Goal: Book appointment/travel/reservation

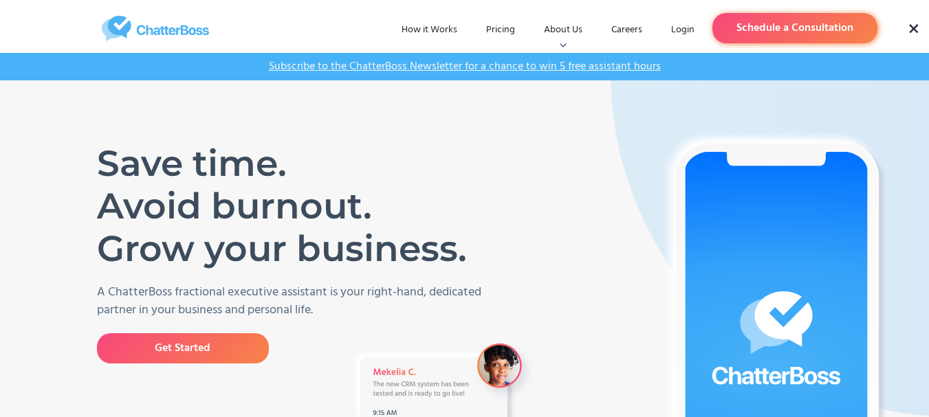
click at [794, 27] on link "Schedule a Consultation" at bounding box center [794, 28] width 165 height 30
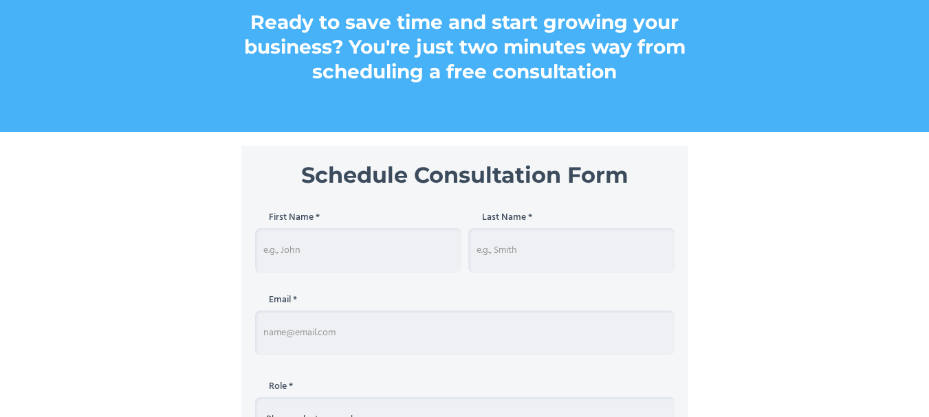
scroll to position [275, 0]
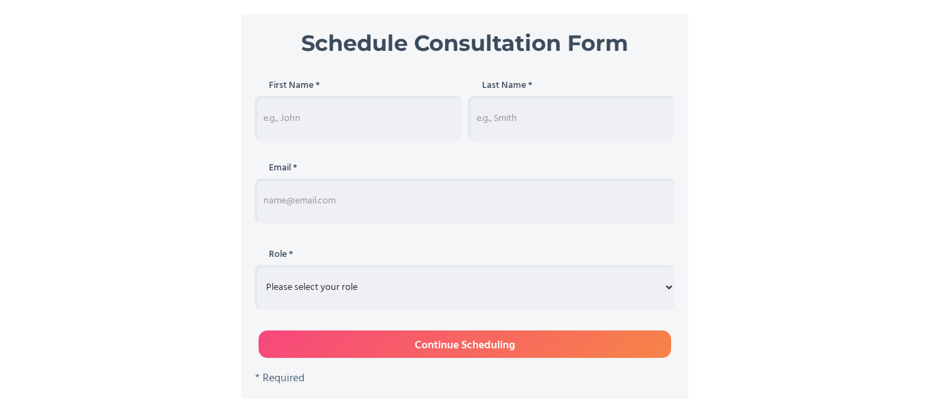
click at [327, 122] on input "Schedule Consultation" at bounding box center [358, 118] width 206 height 45
type input "[PERSON_NAME]"
click at [512, 112] on input "Schedule Consultation" at bounding box center [571, 118] width 206 height 45
type input "[DEMOGRAPHIC_DATA]"
click at [390, 202] on input "Schedule Consultation" at bounding box center [464, 201] width 419 height 45
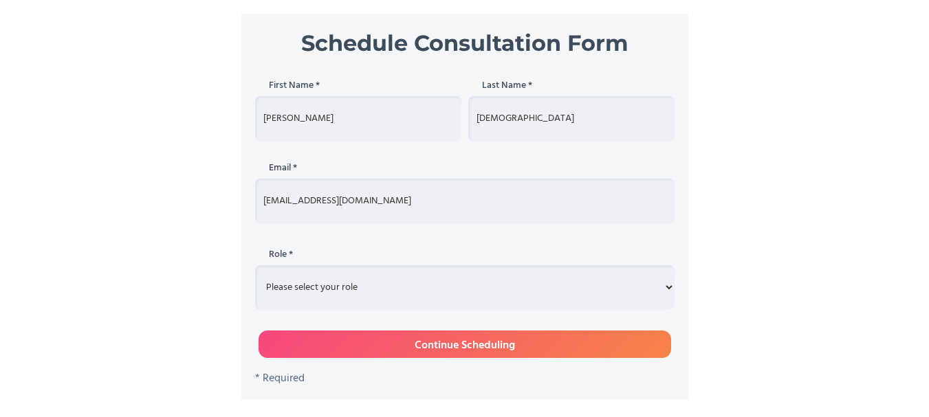
type input "[EMAIL_ADDRESS][DOMAIN_NAME]"
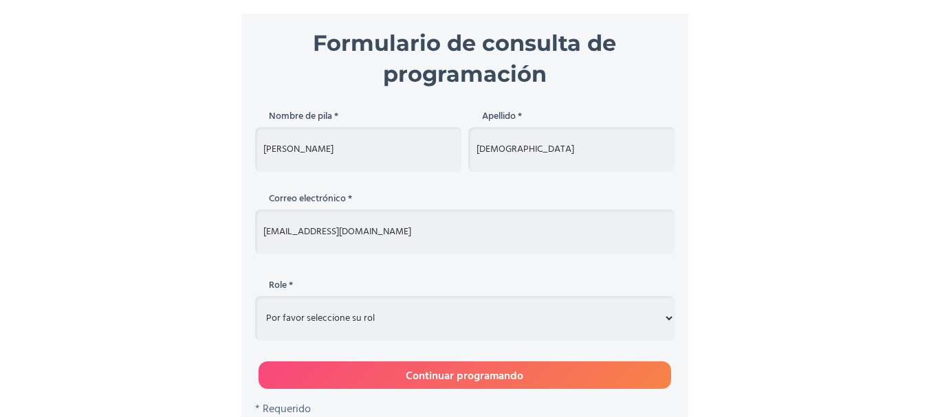
click at [571, 325] on select "Por favor seleccione su rol Emprendedor Ejecutivo Asistente Otro" at bounding box center [464, 318] width 419 height 45
select select "other"
click at [255, 296] on select "Por favor seleccione su rol Emprendedor Ejecutivo Asistente Otro" at bounding box center [464, 318] width 419 height 45
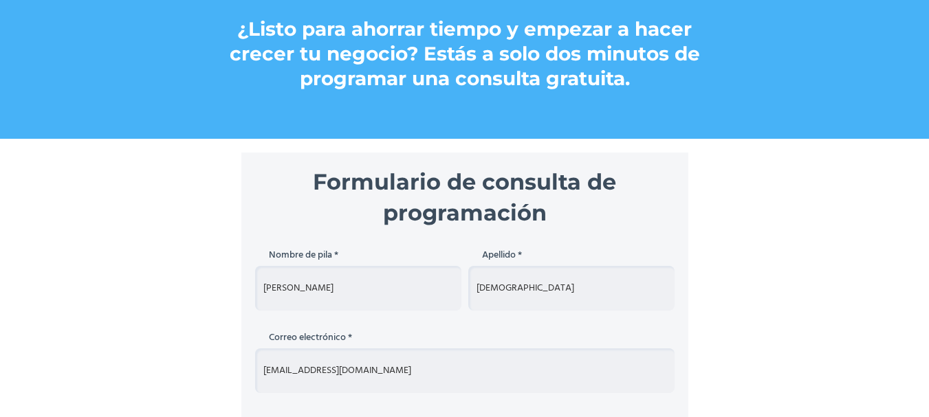
scroll to position [137, 0]
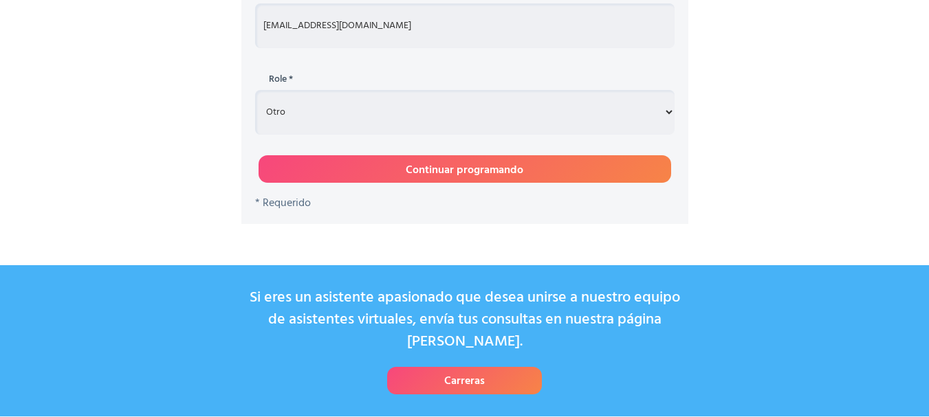
click at [485, 170] on input "Continuar programando" at bounding box center [464, 168] width 412 height 27
type input "andreina"
type input "Aleans"
type input "aaleans91@gmail.com"
select select "other"
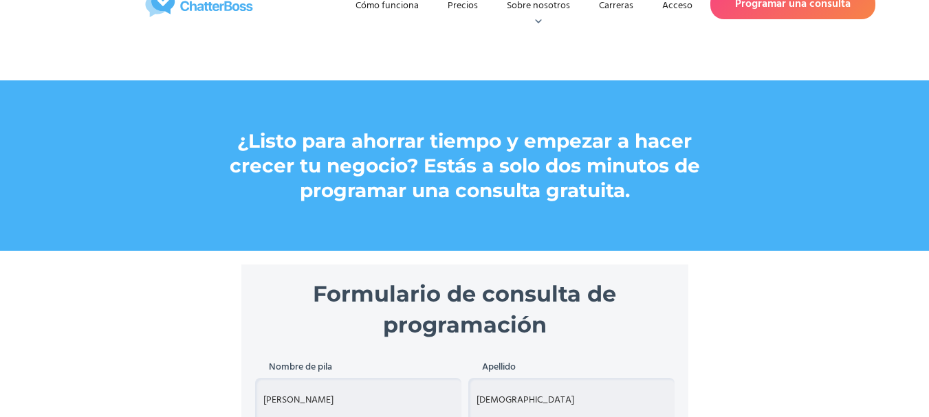
scroll to position [0, 0]
